Goal: Task Accomplishment & Management: Manage account settings

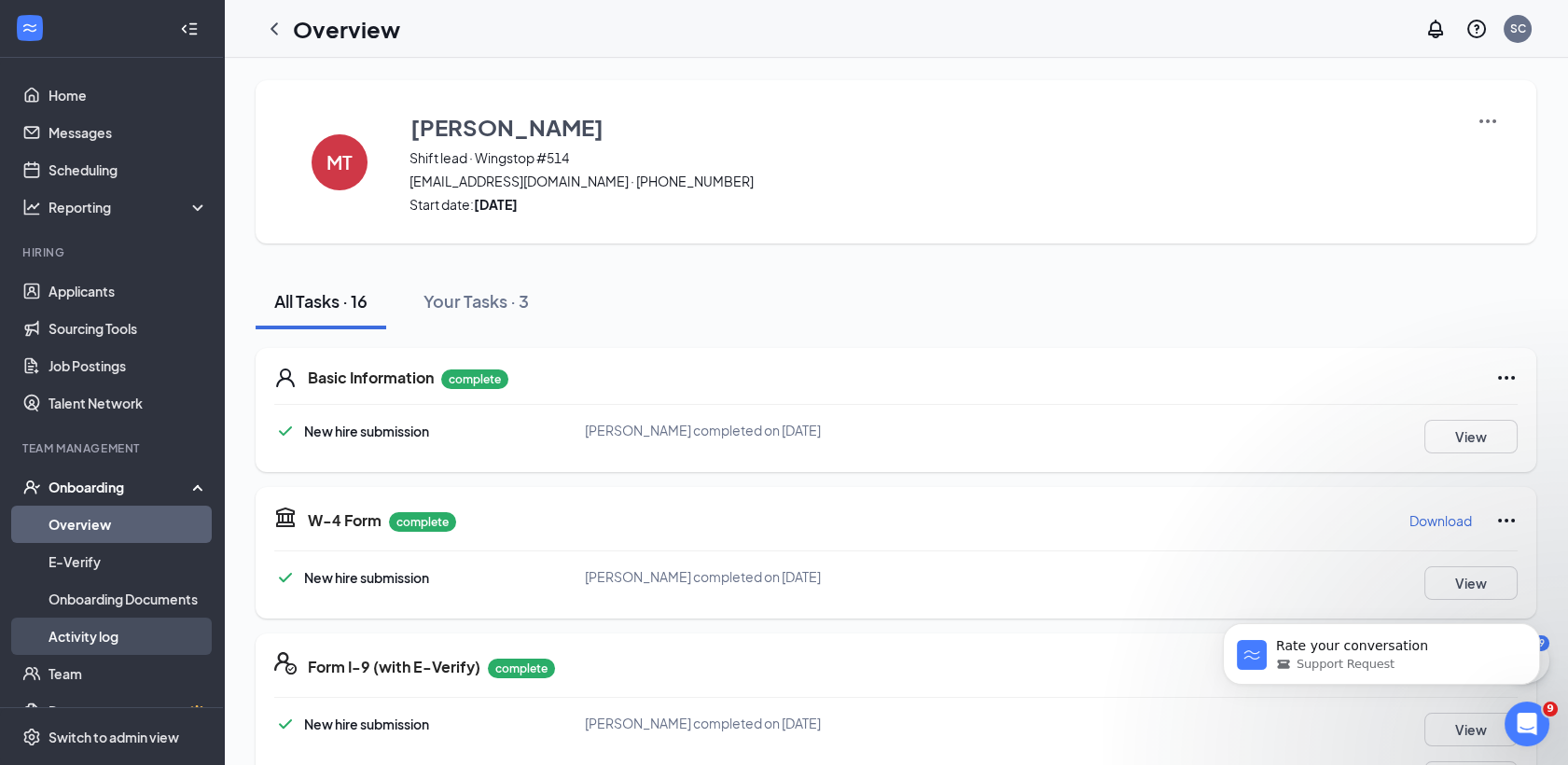
click at [94, 641] on link "Activity log" at bounding box center [128, 635] width 159 height 37
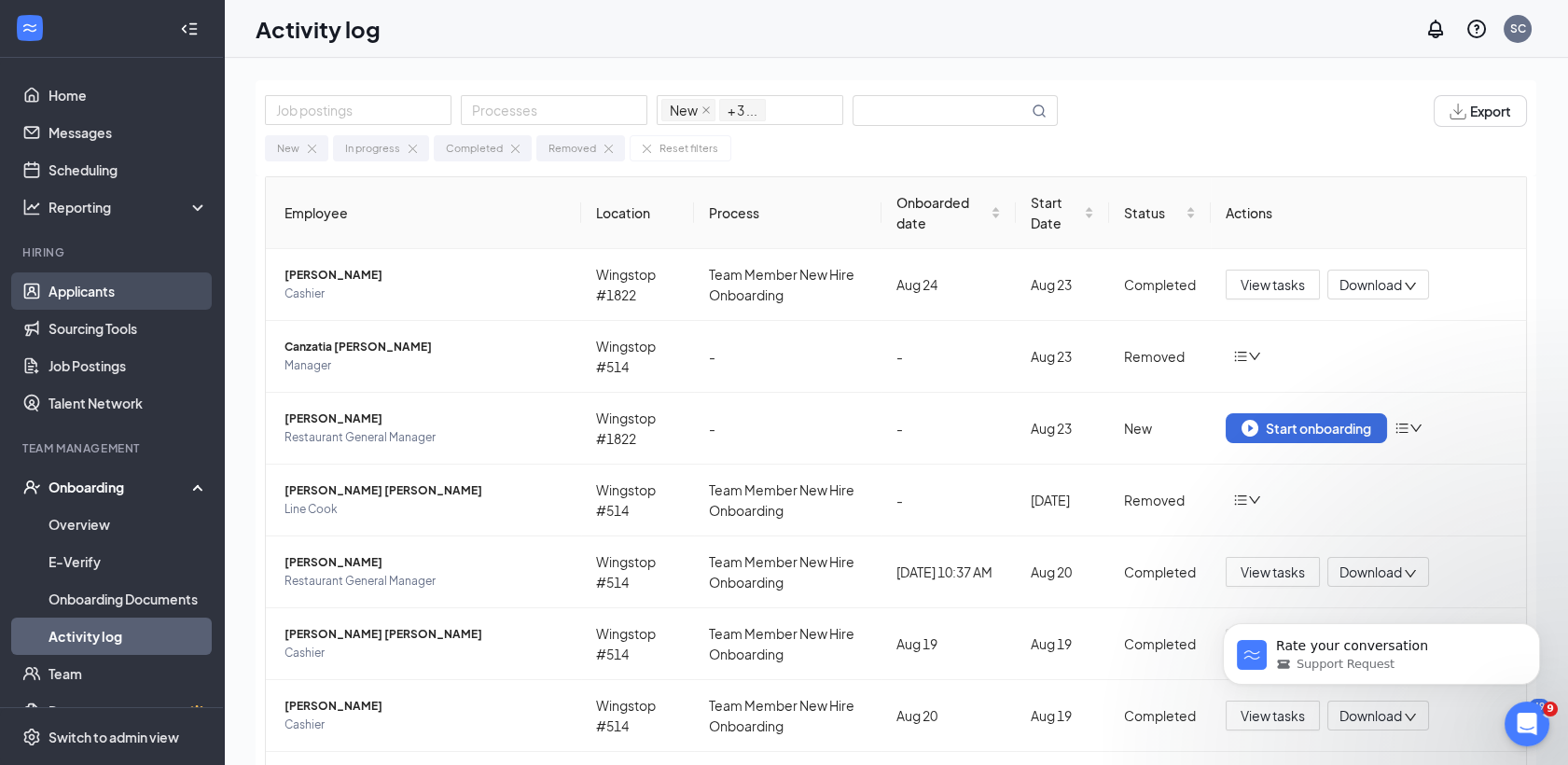
click at [76, 292] on link "Applicants" at bounding box center [128, 291] width 159 height 37
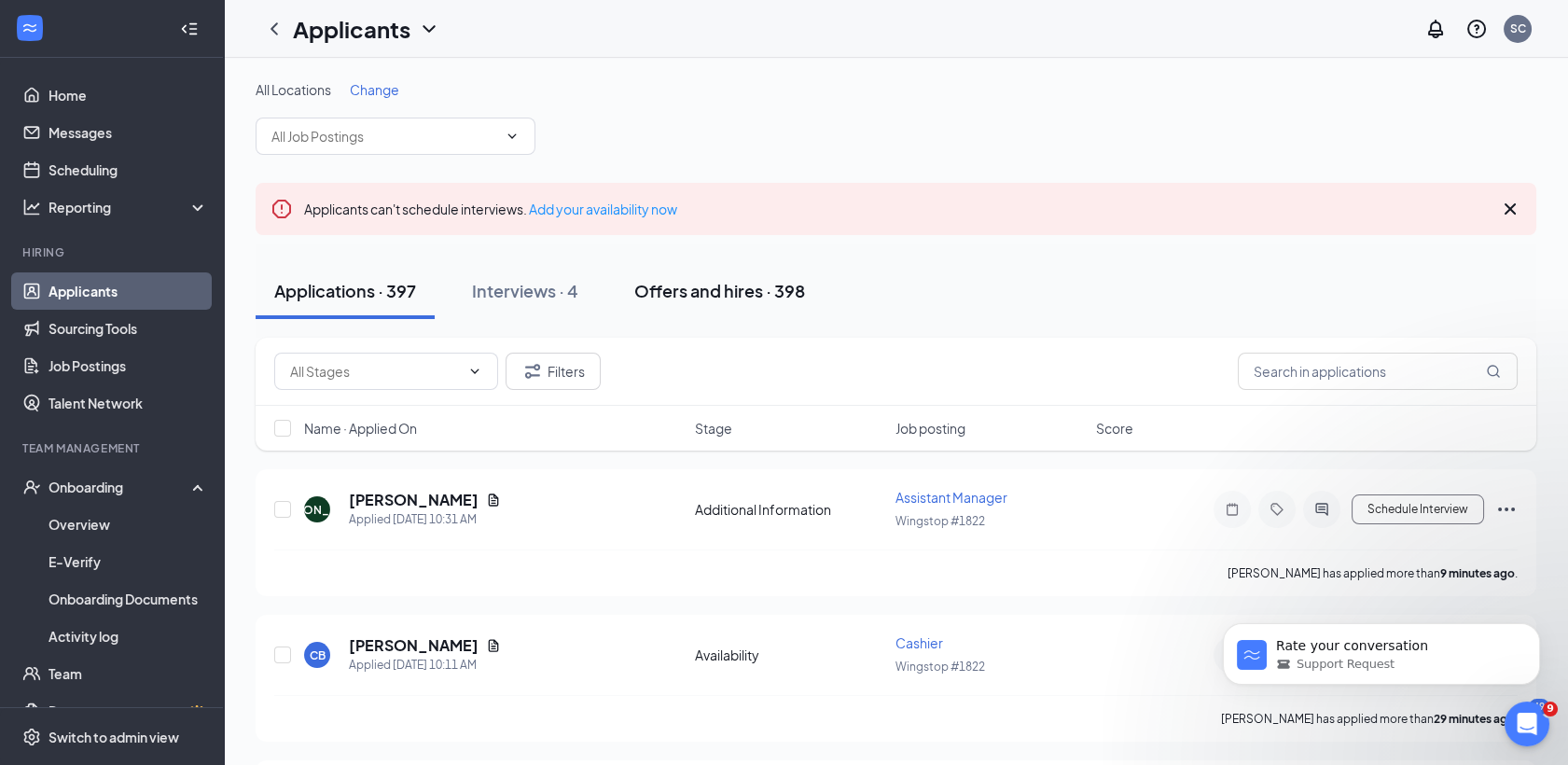
click at [726, 290] on div "Offers and hires · 398" at bounding box center [719, 291] width 171 height 23
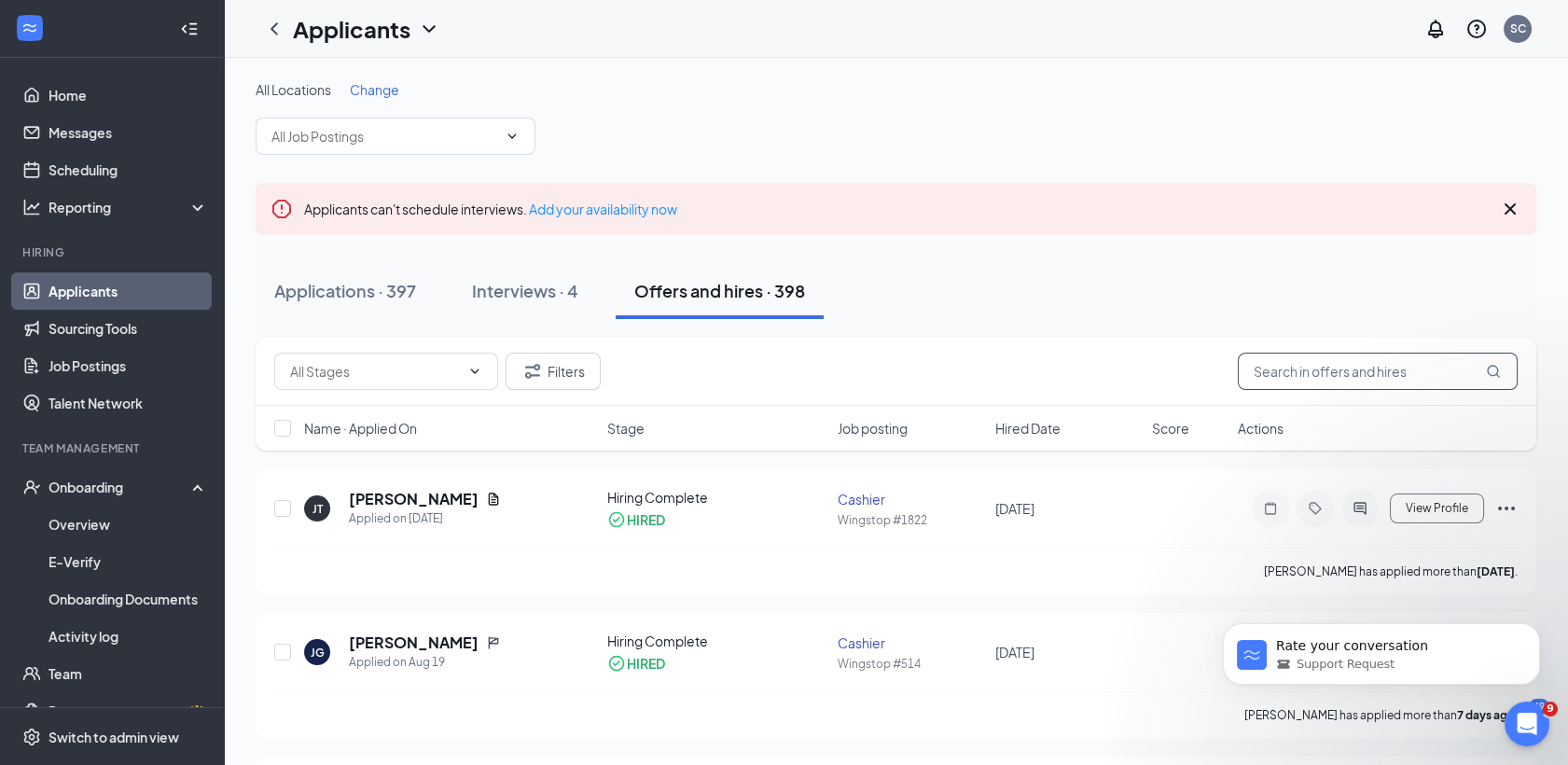
click at [1339, 383] on input "text" at bounding box center [1378, 371] width 280 height 37
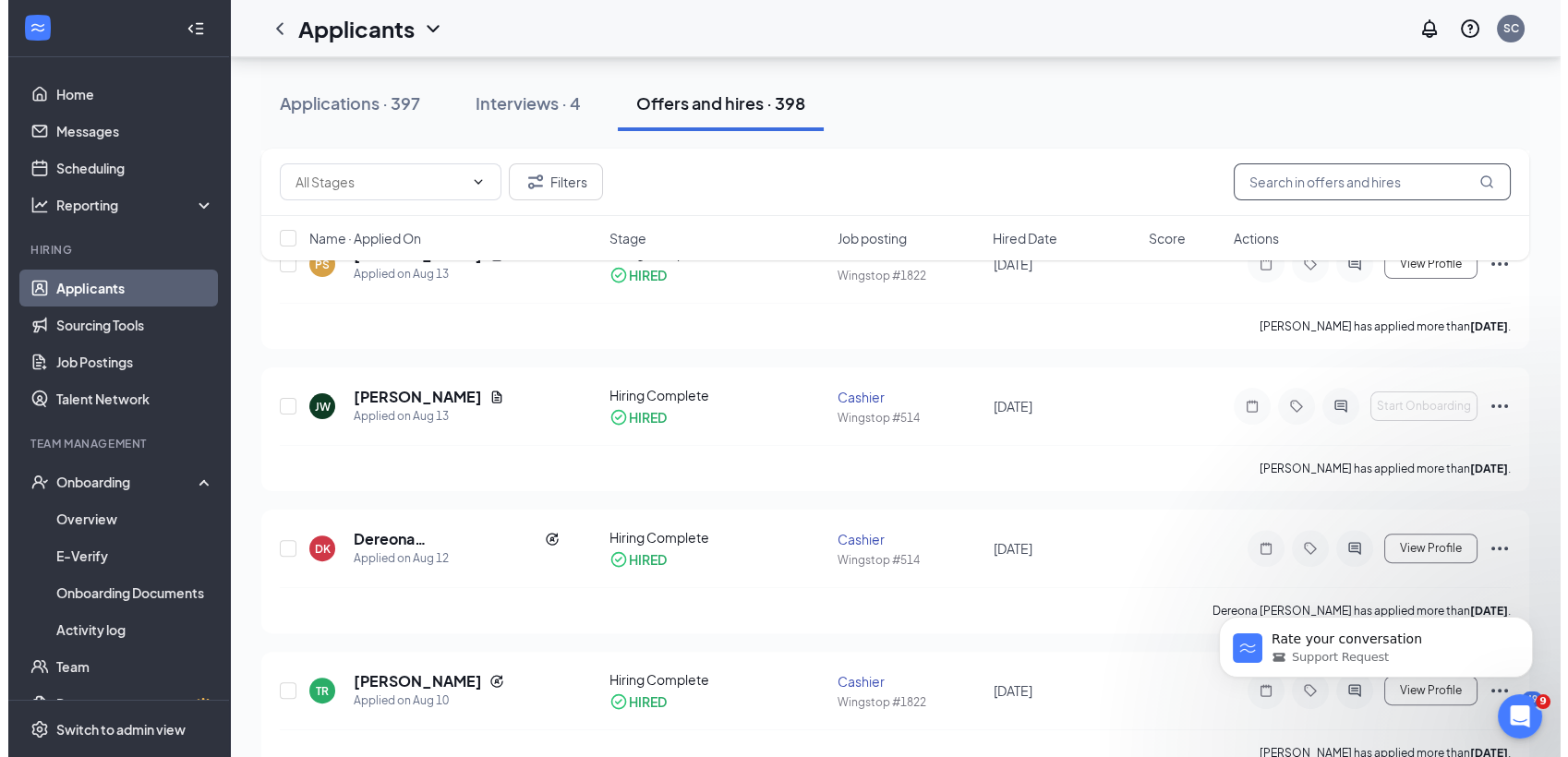
scroll to position [1237, 0]
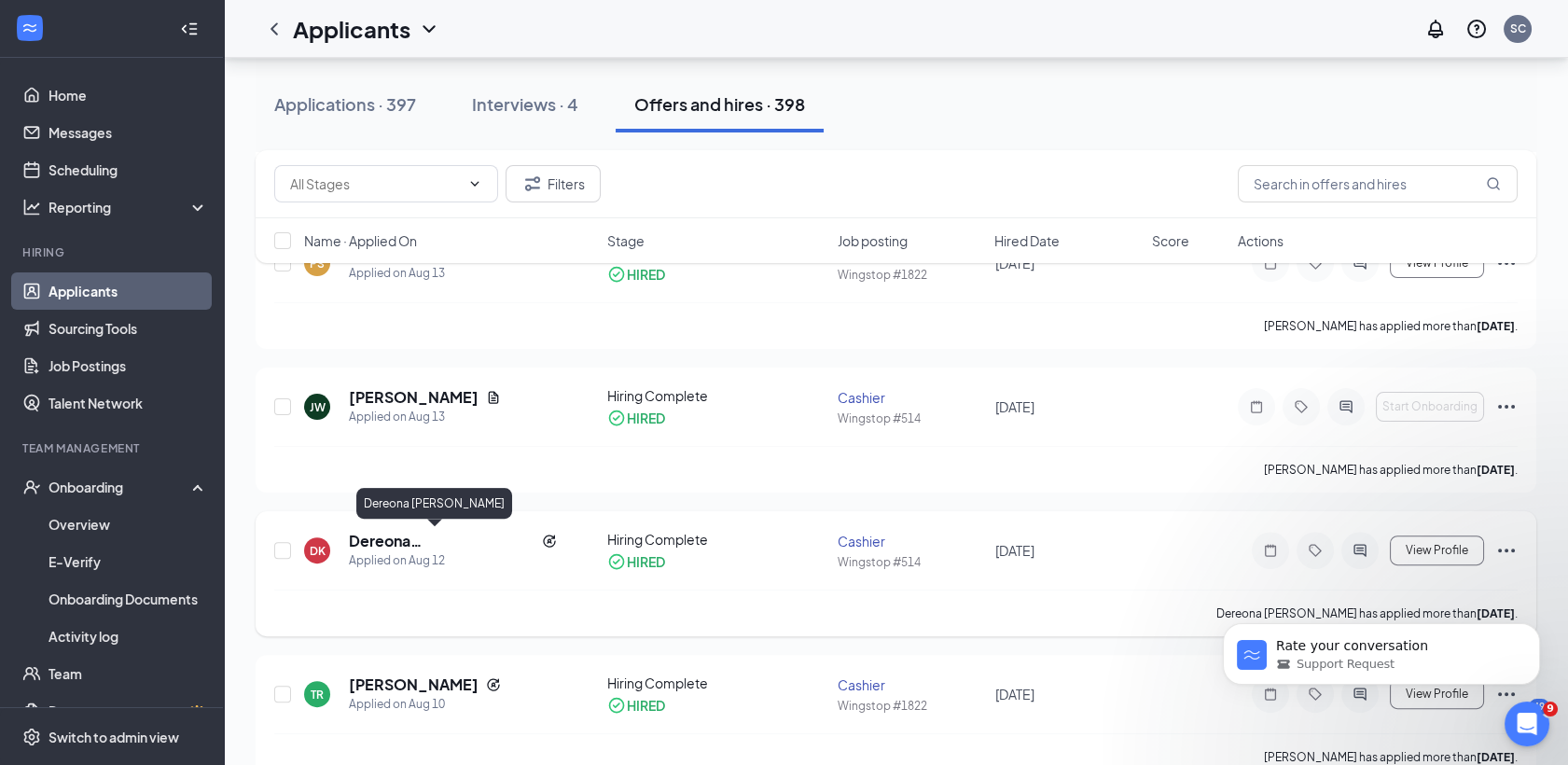
click at [418, 540] on h5 "Dereona [PERSON_NAME]" at bounding box center [441, 541] width 186 height 21
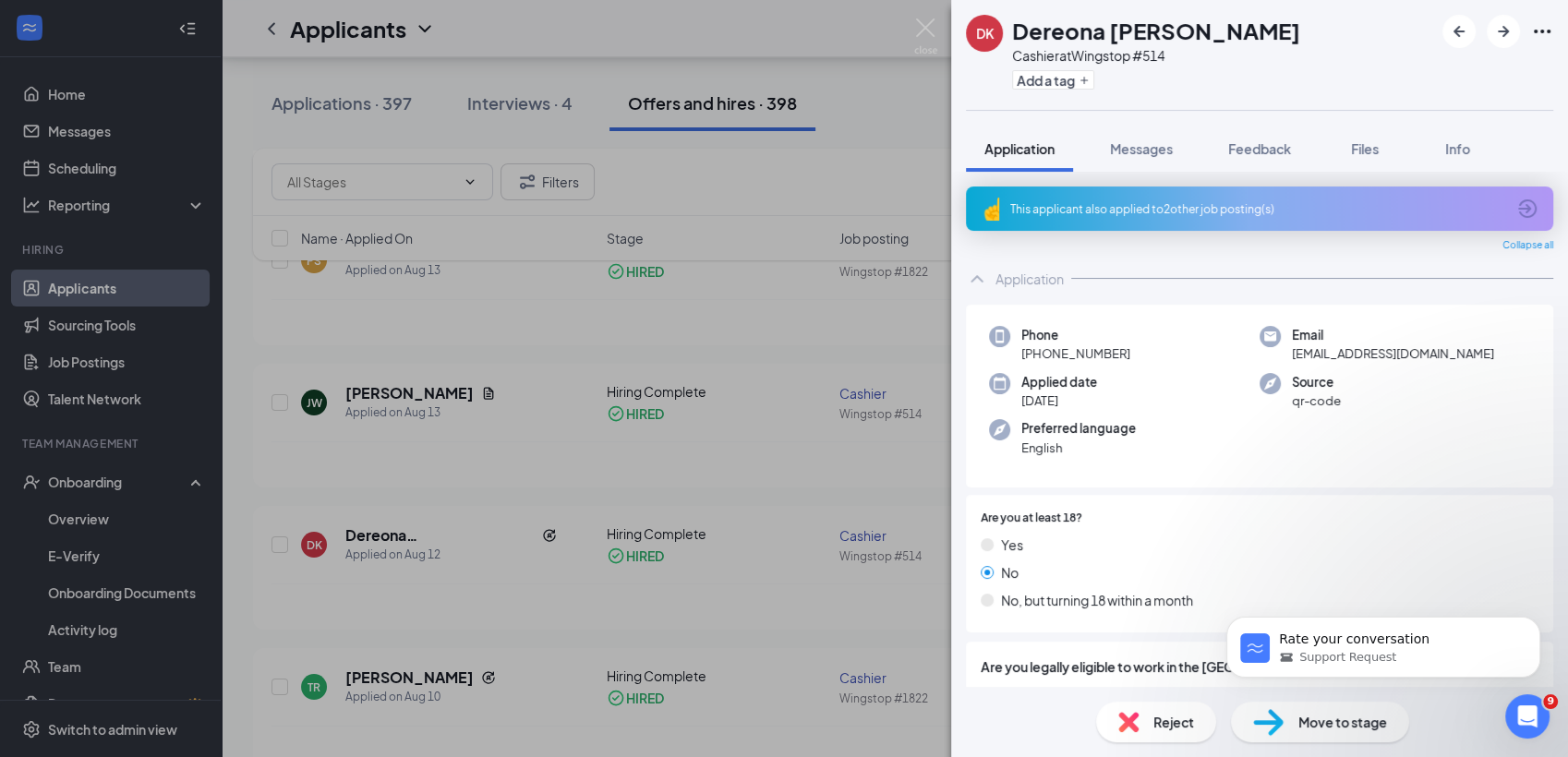
click at [805, 497] on div "DK Dereona [PERSON_NAME] Cashier at Wingstop #514 Add a tag Application Message…" at bounding box center [784, 378] width 1568 height 757
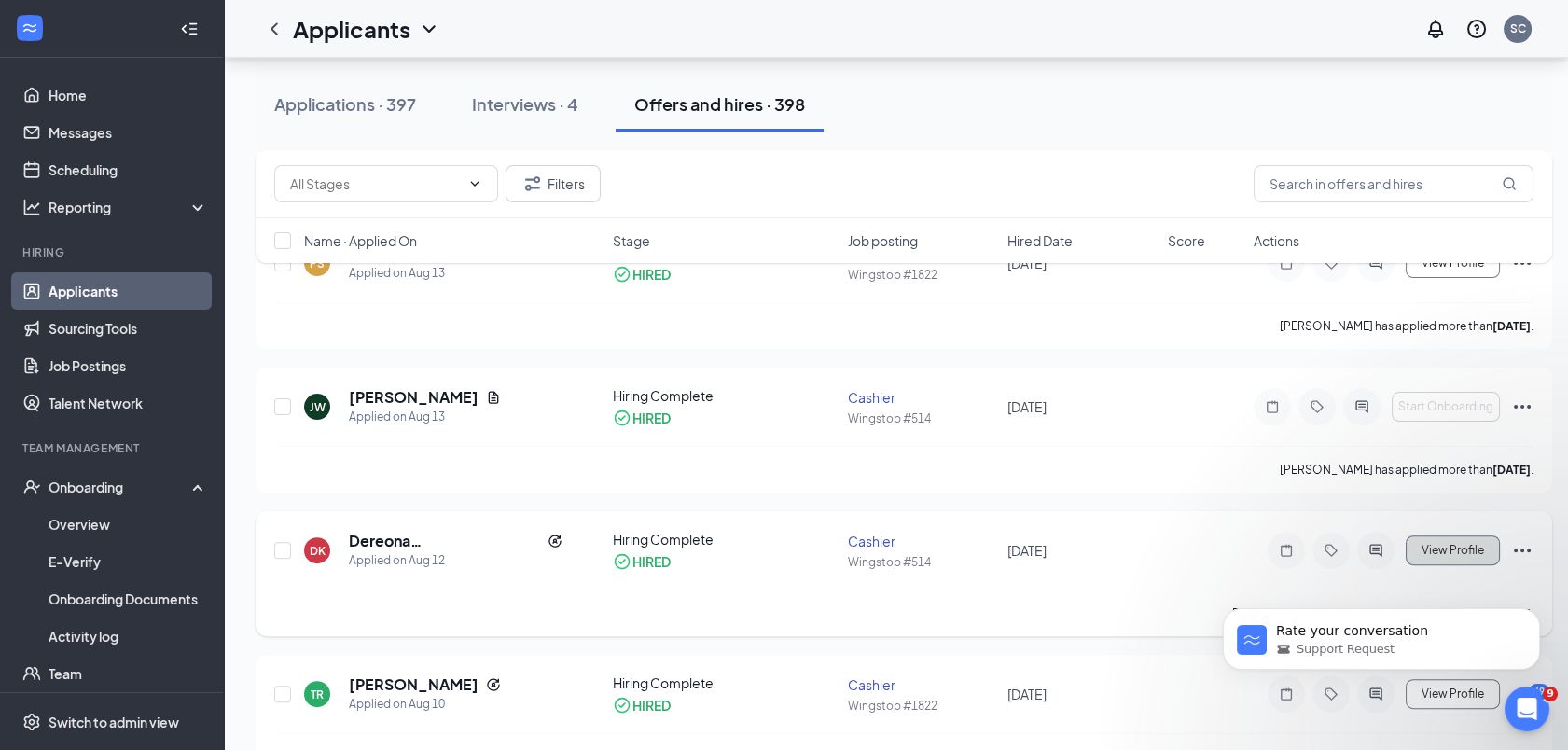
click at [1446, 554] on span "View Profile" at bounding box center [1454, 551] width 63 height 13
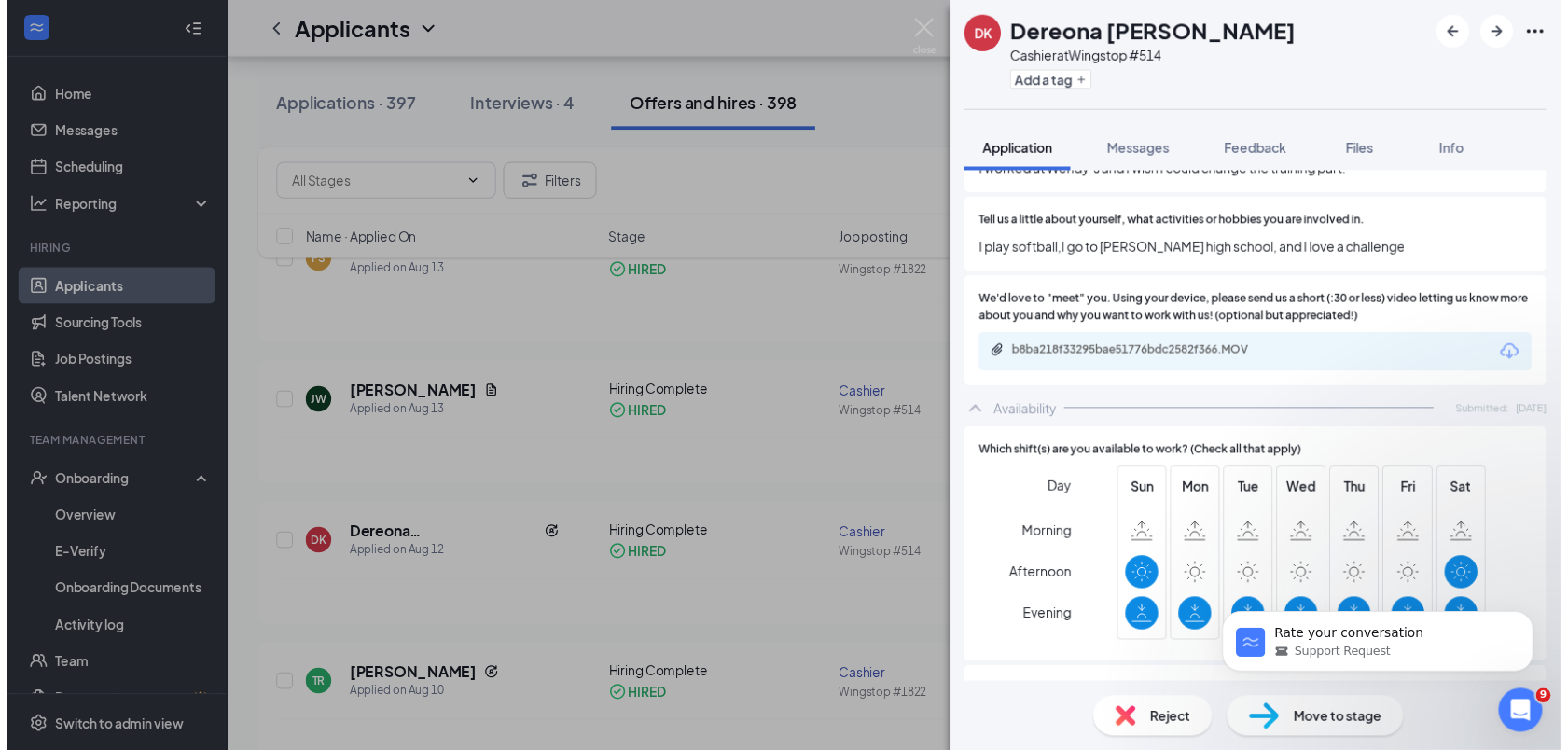
scroll to position [1074, 0]
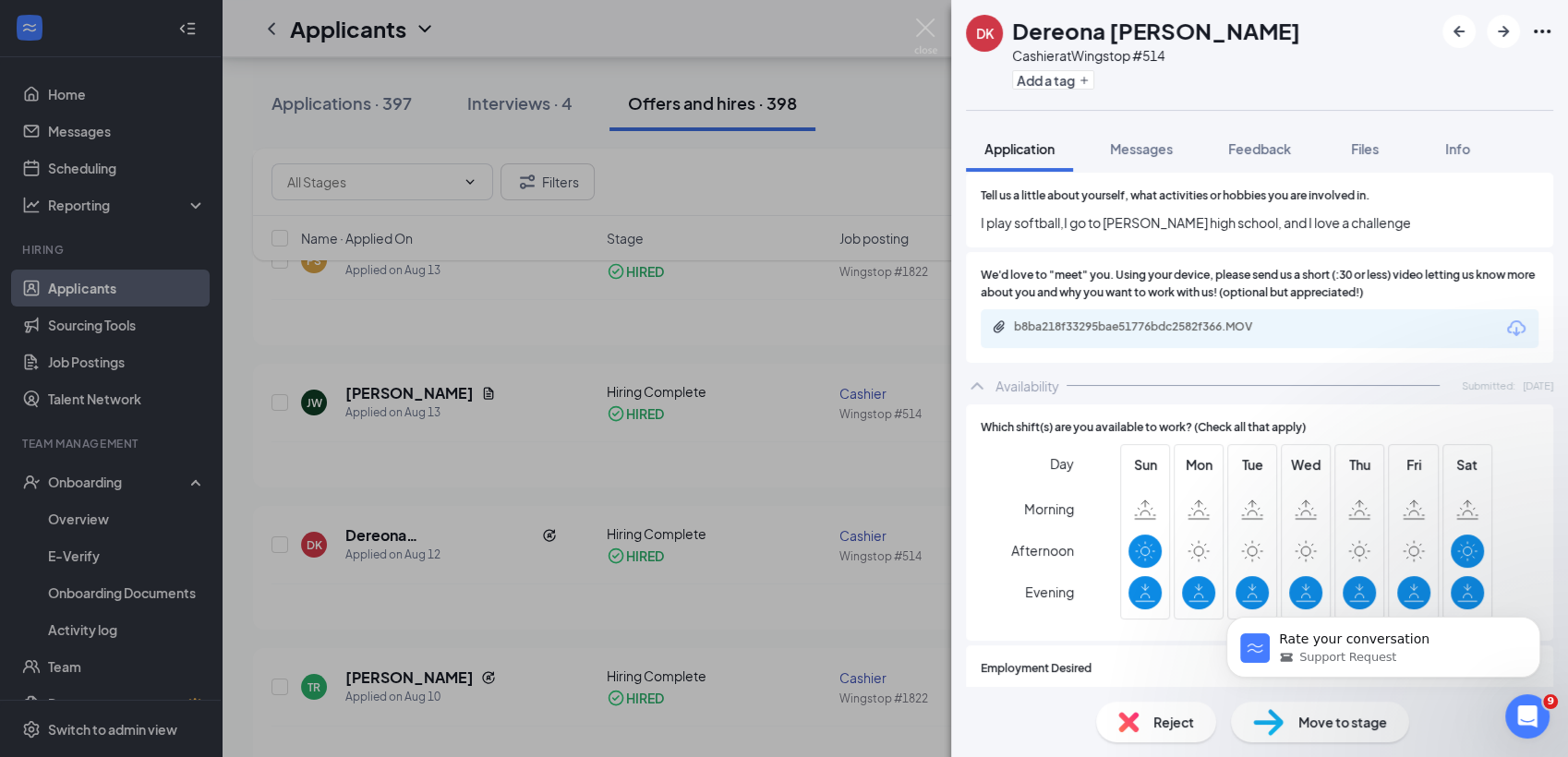
click at [815, 469] on div "DK Dereona [PERSON_NAME] Cashier at Wingstop #514 Add a tag Application Message…" at bounding box center [784, 378] width 1568 height 757
click at [783, 476] on div "DK Dereona [PERSON_NAME] Cashier at Wingstop #514 Add a tag Application Message…" at bounding box center [784, 378] width 1568 height 757
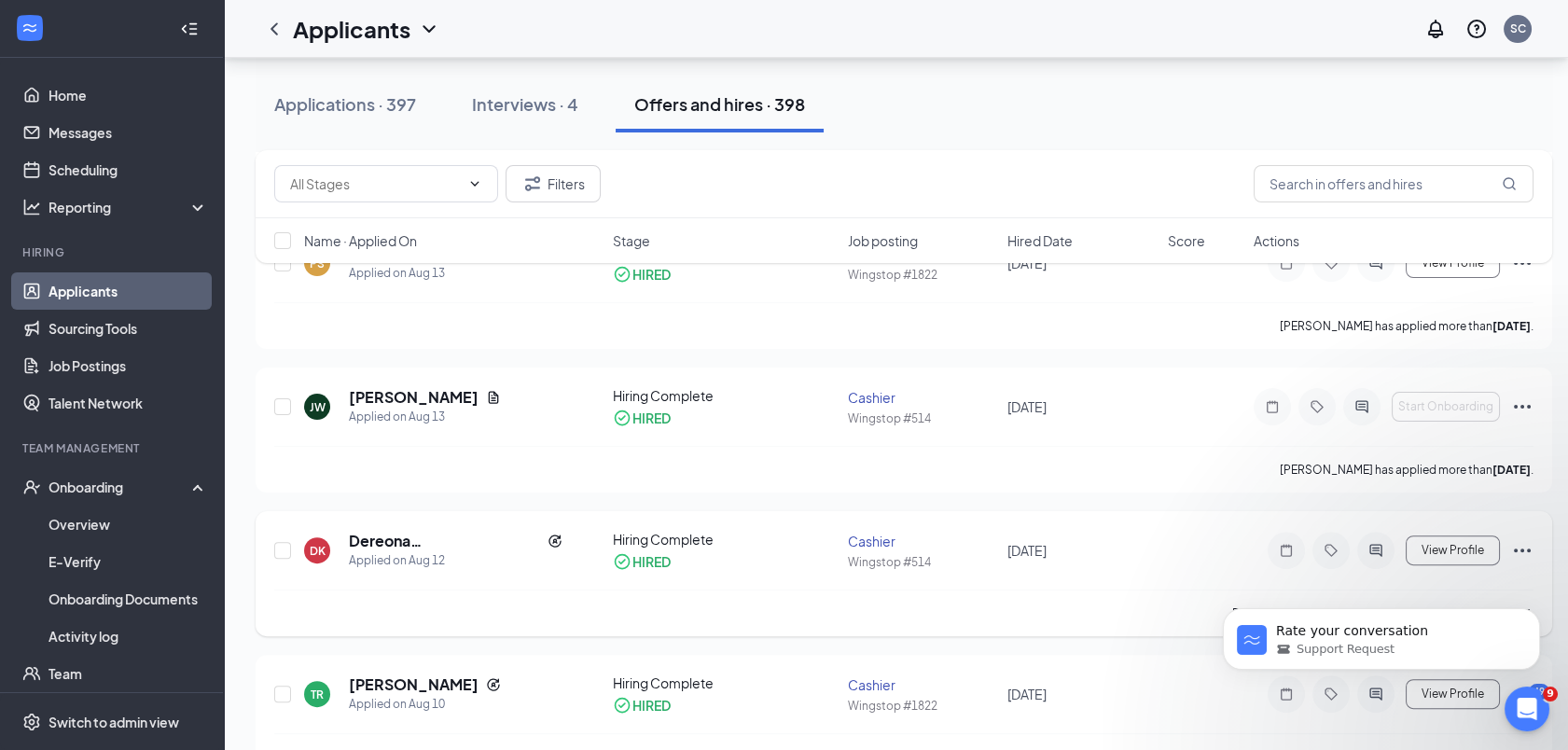
click at [1519, 547] on icon "Ellipses" at bounding box center [1523, 551] width 23 height 23
click at [1519, 552] on icon "Ellipses" at bounding box center [1523, 551] width 23 height 23
click at [1518, 549] on icon "Ellipses" at bounding box center [1523, 551] width 23 height 23
click at [1206, 564] on div "DK Dereona [PERSON_NAME] Applied on [DATE] Hiring Complete HIRED Cashier Wingst…" at bounding box center [904, 559] width 1259 height 60
